Goal: Information Seeking & Learning: Learn about a topic

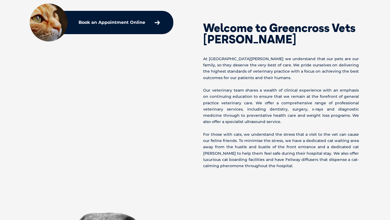
scroll to position [317, 0]
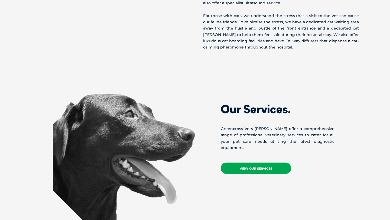
click at [270, 170] on link "View Our Services" at bounding box center [256, 167] width 70 height 11
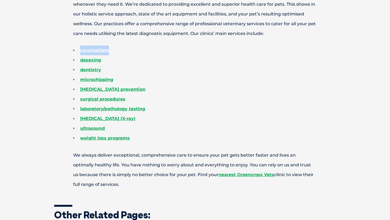
scroll to position [218, 0]
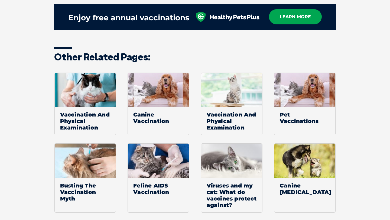
scroll to position [765, 0]
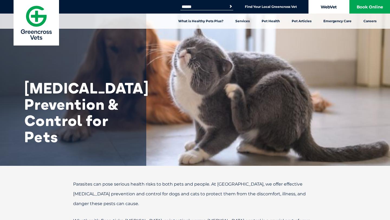
click at [323, 12] on link "WebVet" at bounding box center [328, 7] width 41 height 14
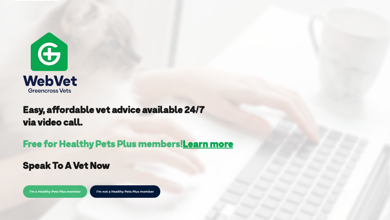
scroll to position [110, 0]
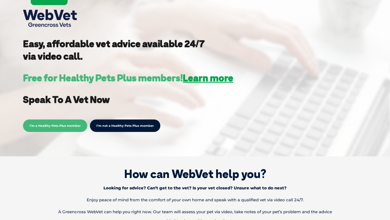
click at [125, 127] on link "I’m not a Healthy Pets Plus member" at bounding box center [125, 125] width 70 height 12
